Goal: Information Seeking & Learning: Find specific fact

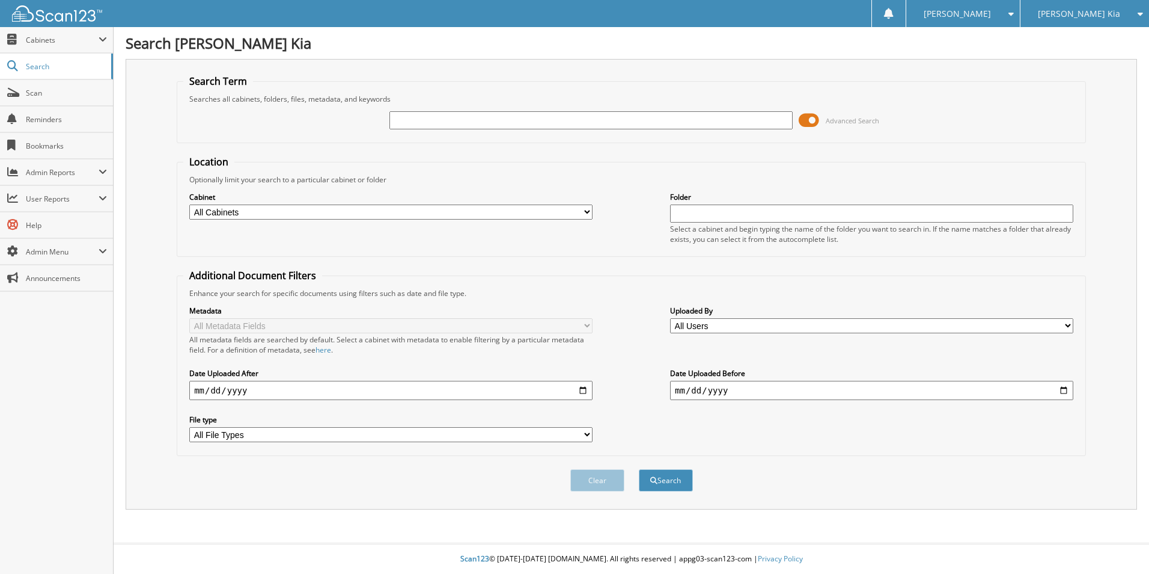
click at [482, 123] on input "text" at bounding box center [591, 120] width 403 height 18
type input "sg576444"
click at [639, 469] on button "Search" at bounding box center [666, 480] width 54 height 22
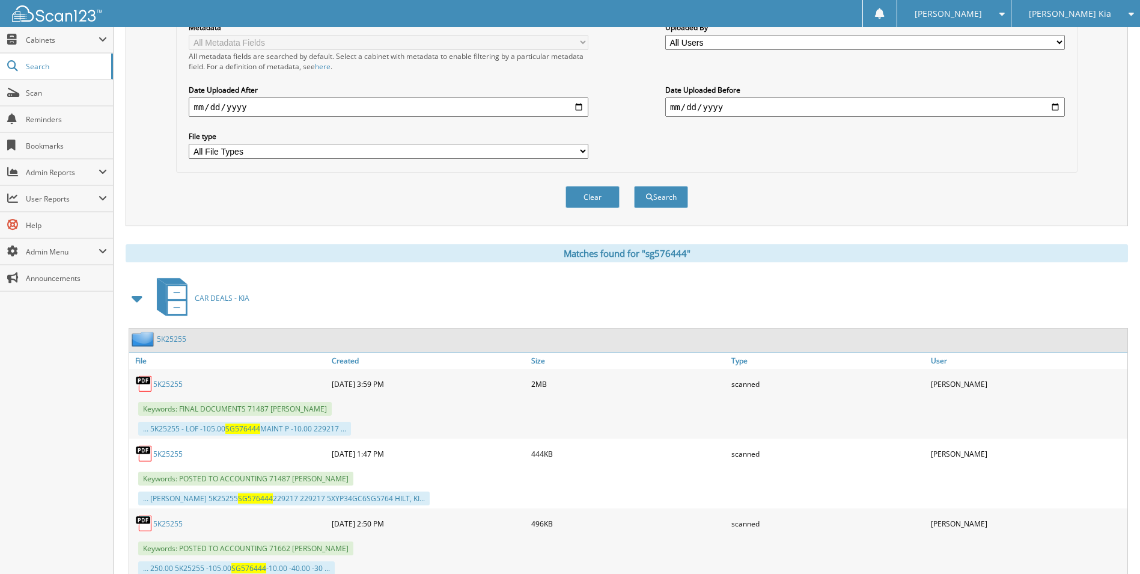
scroll to position [361, 0]
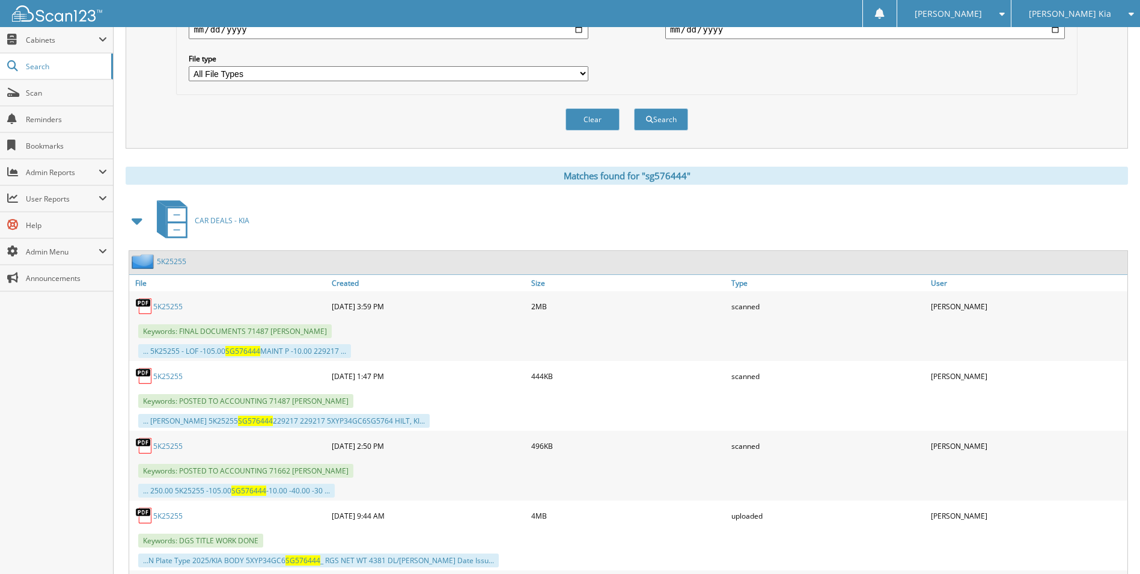
click at [174, 259] on link "5K25255" at bounding box center [171, 261] width 29 height 10
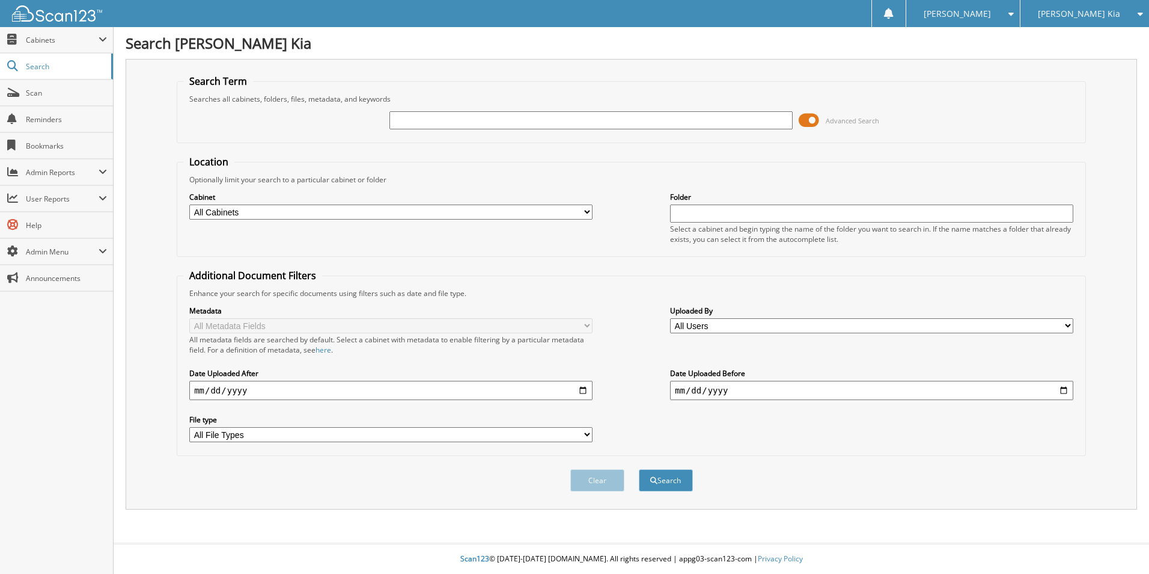
click at [638, 123] on input "text" at bounding box center [591, 120] width 403 height 18
type input "sg576444"
click at [673, 476] on div "Search" at bounding box center [666, 480] width 57 height 25
click at [673, 477] on button "Search" at bounding box center [666, 480] width 54 height 22
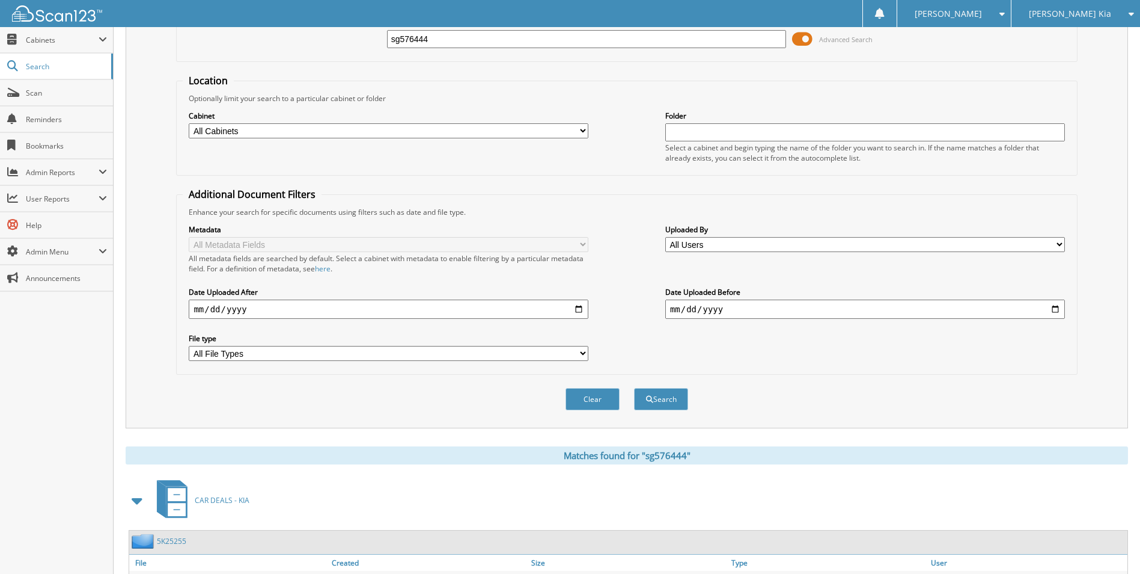
scroll to position [180, 0]
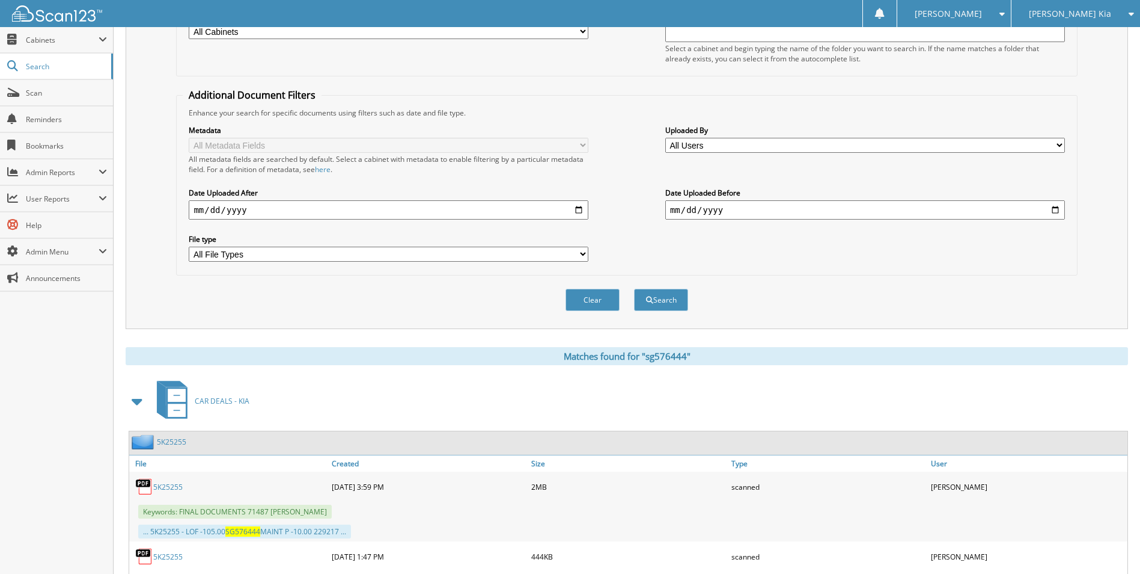
click at [204, 399] on span "CAR DEALS - KIA" at bounding box center [222, 401] width 55 height 10
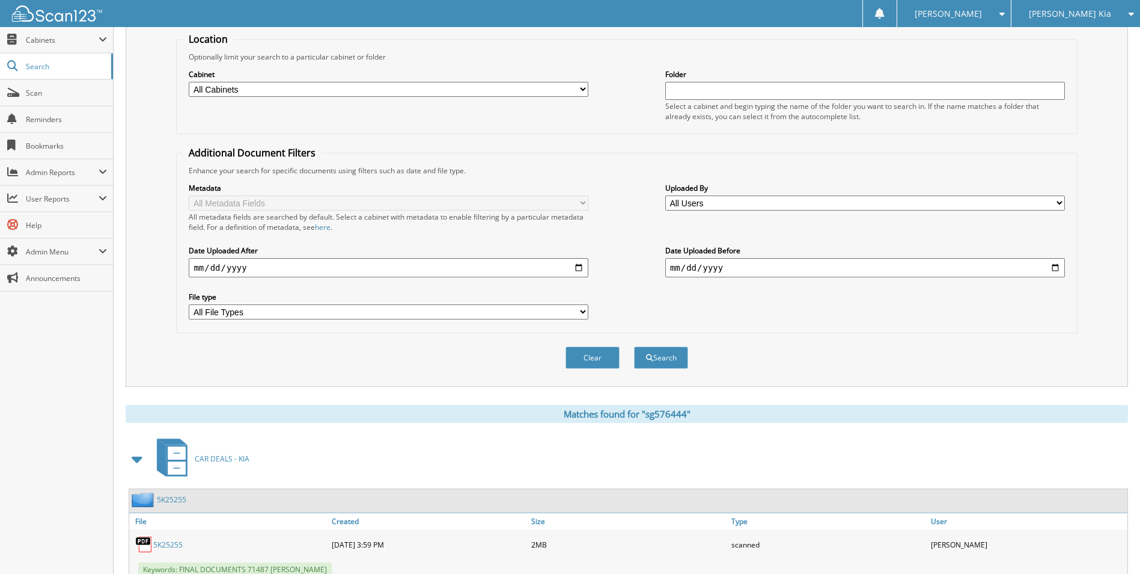
scroll to position [240, 0]
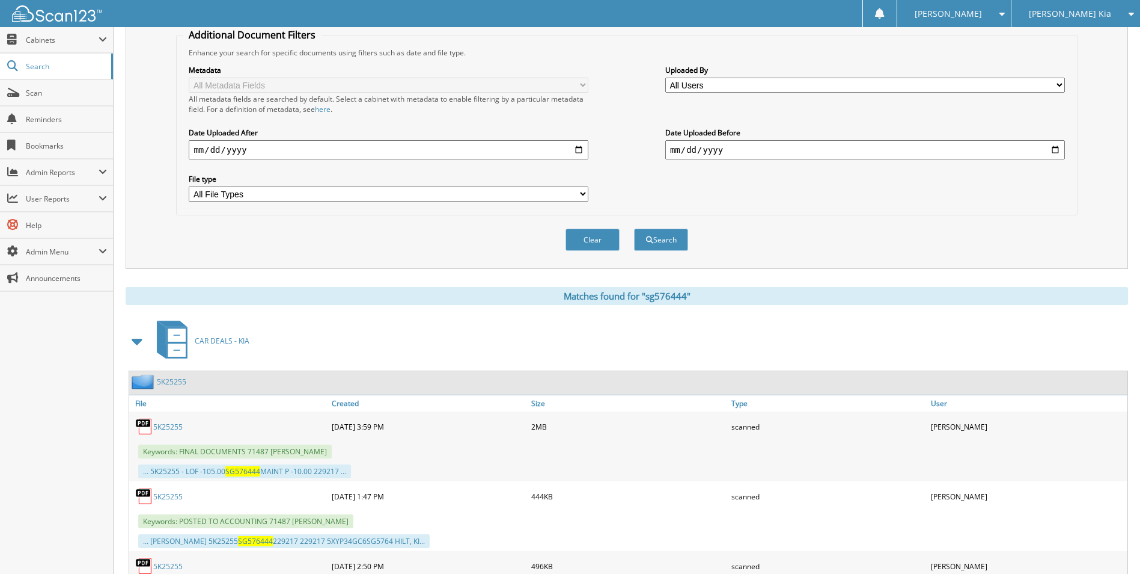
click at [172, 380] on link "5K25255" at bounding box center [171, 381] width 29 height 10
